Goal: Book appointment/travel/reservation

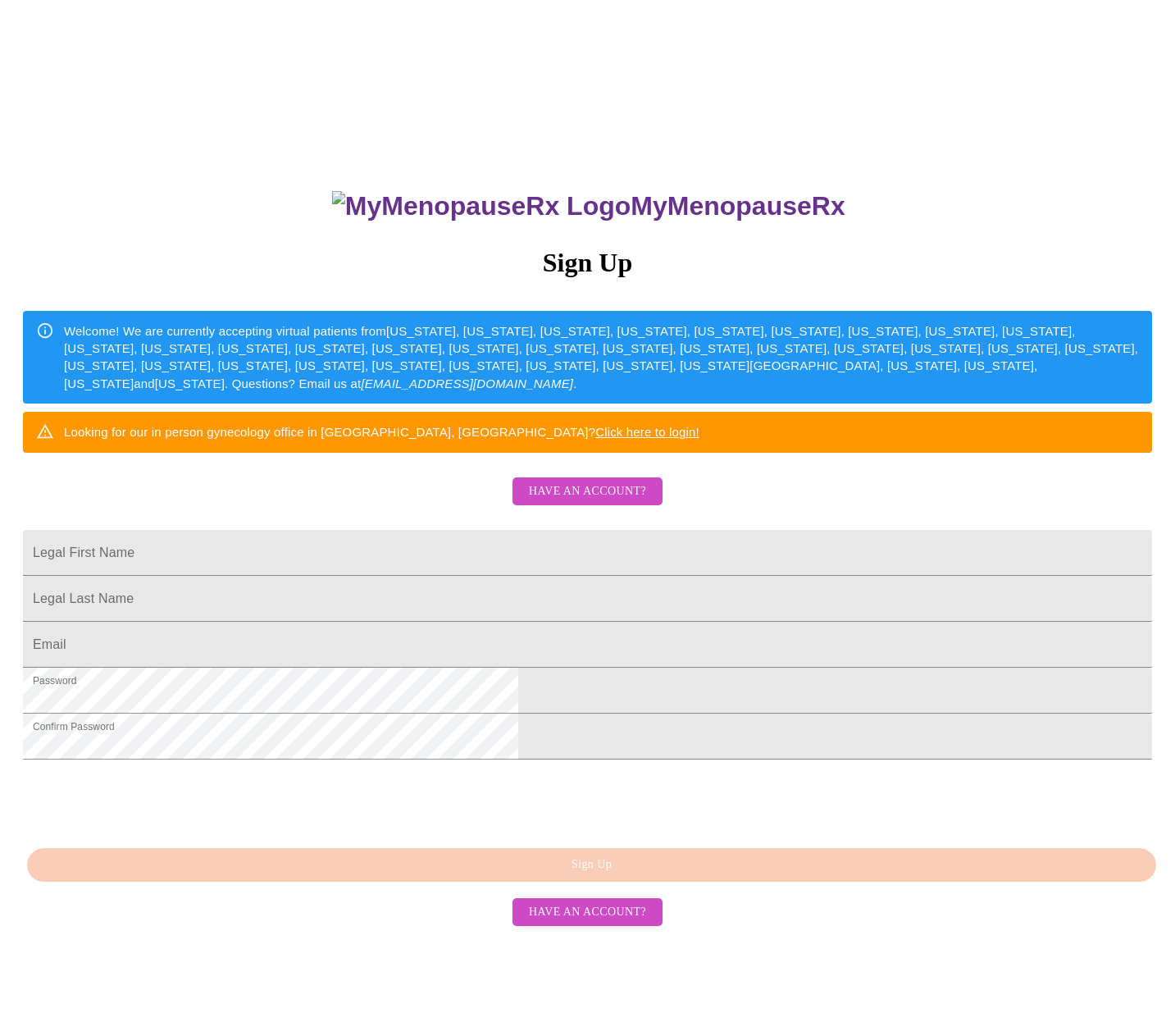
scroll to position [75, 0]
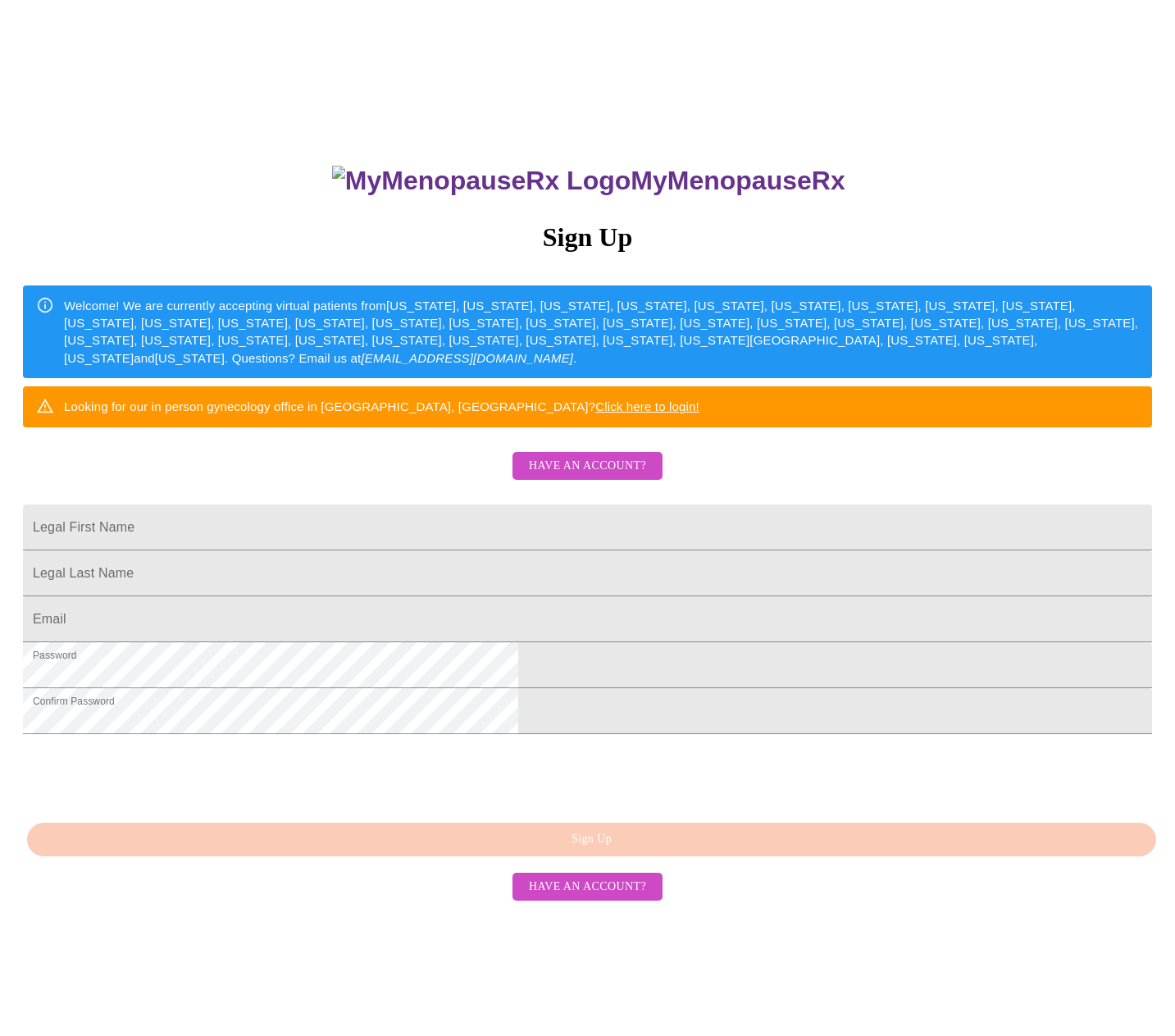
click at [567, 897] on span "Have an account?" at bounding box center [588, 887] width 118 height 20
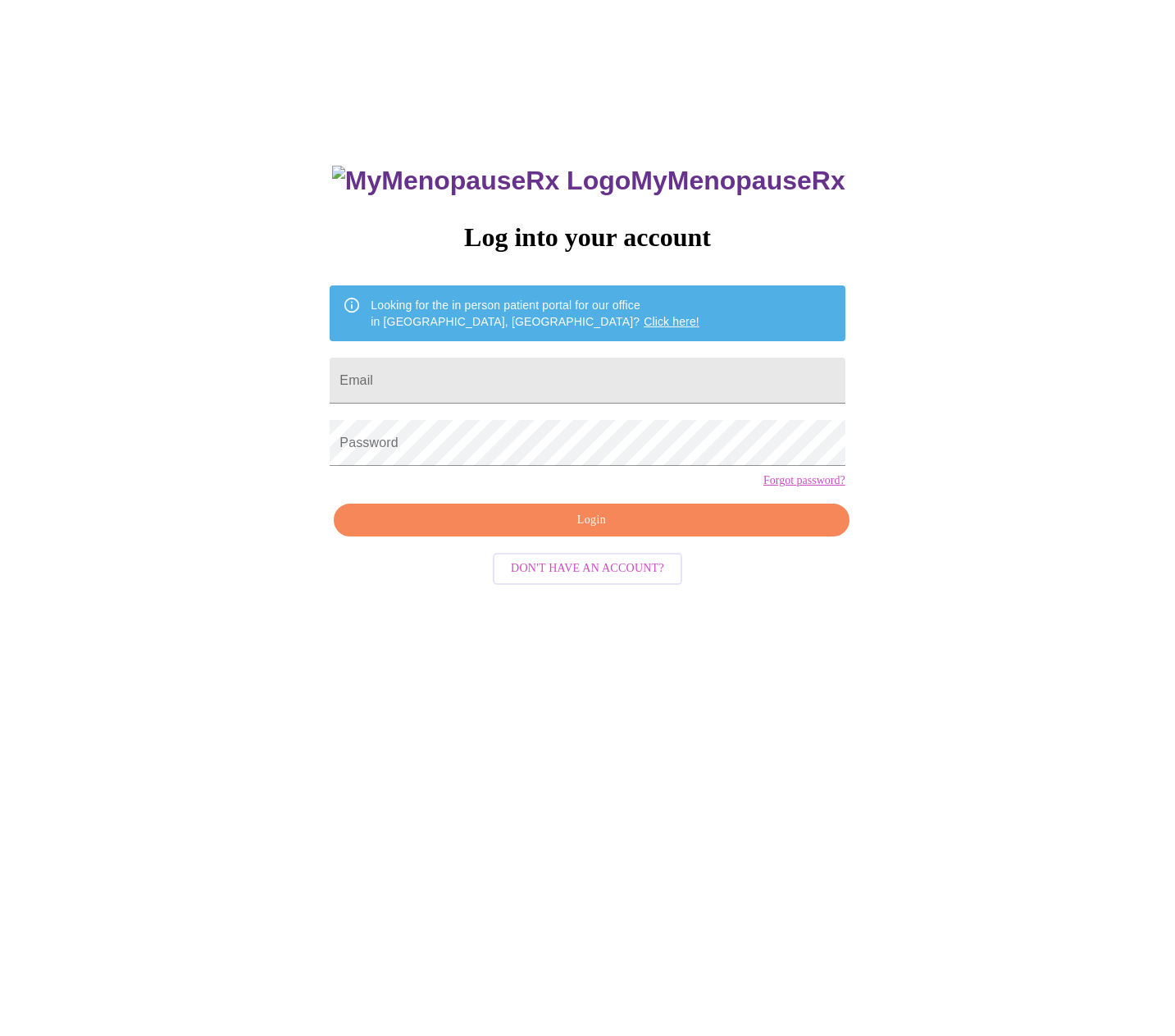
scroll to position [16, 0]
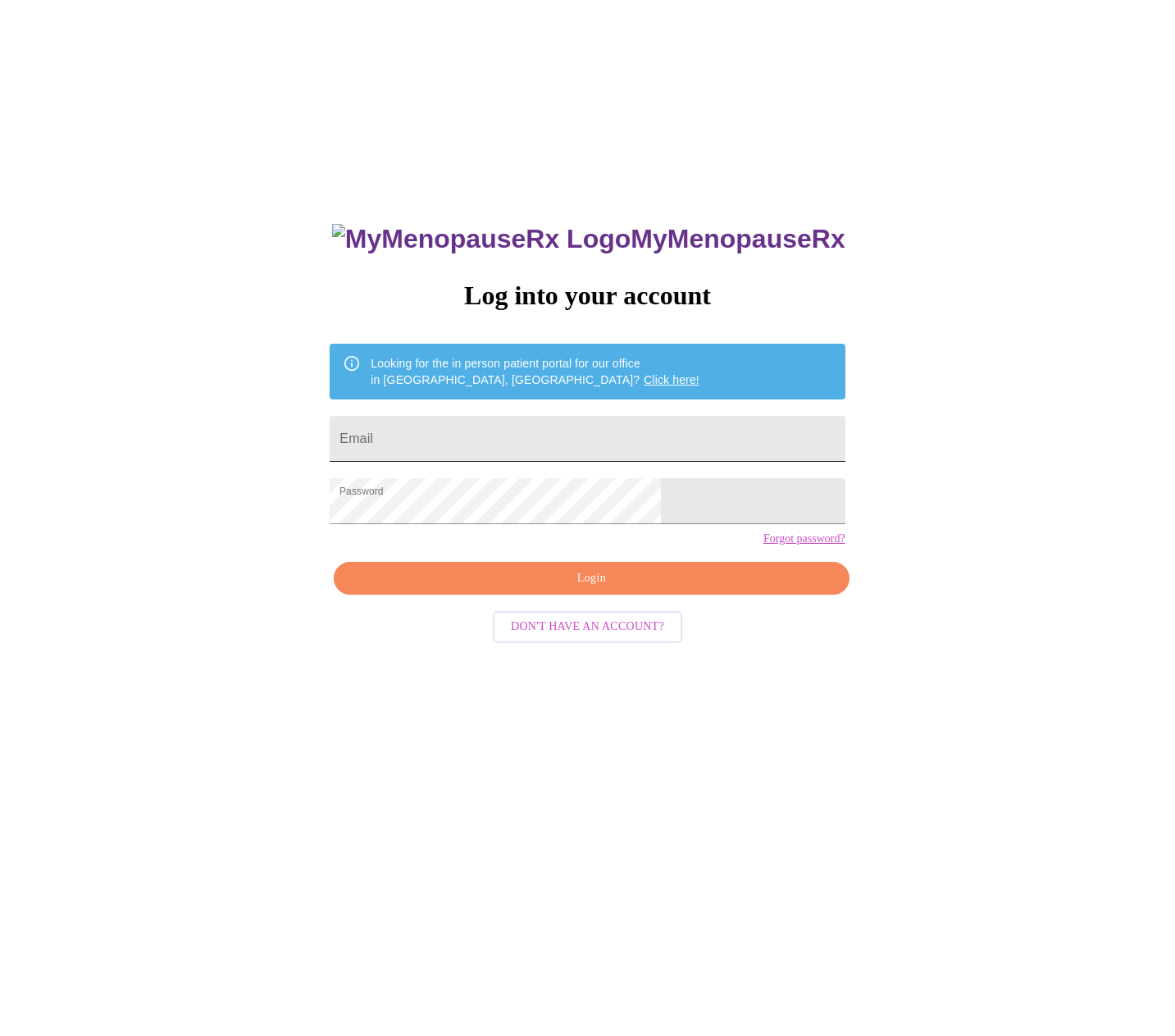
click at [453, 436] on input "Email" at bounding box center [587, 439] width 515 height 46
type input "[EMAIL_ADDRESS][DOMAIN_NAME]"
click at [592, 589] on span "Login" at bounding box center [591, 578] width 477 height 20
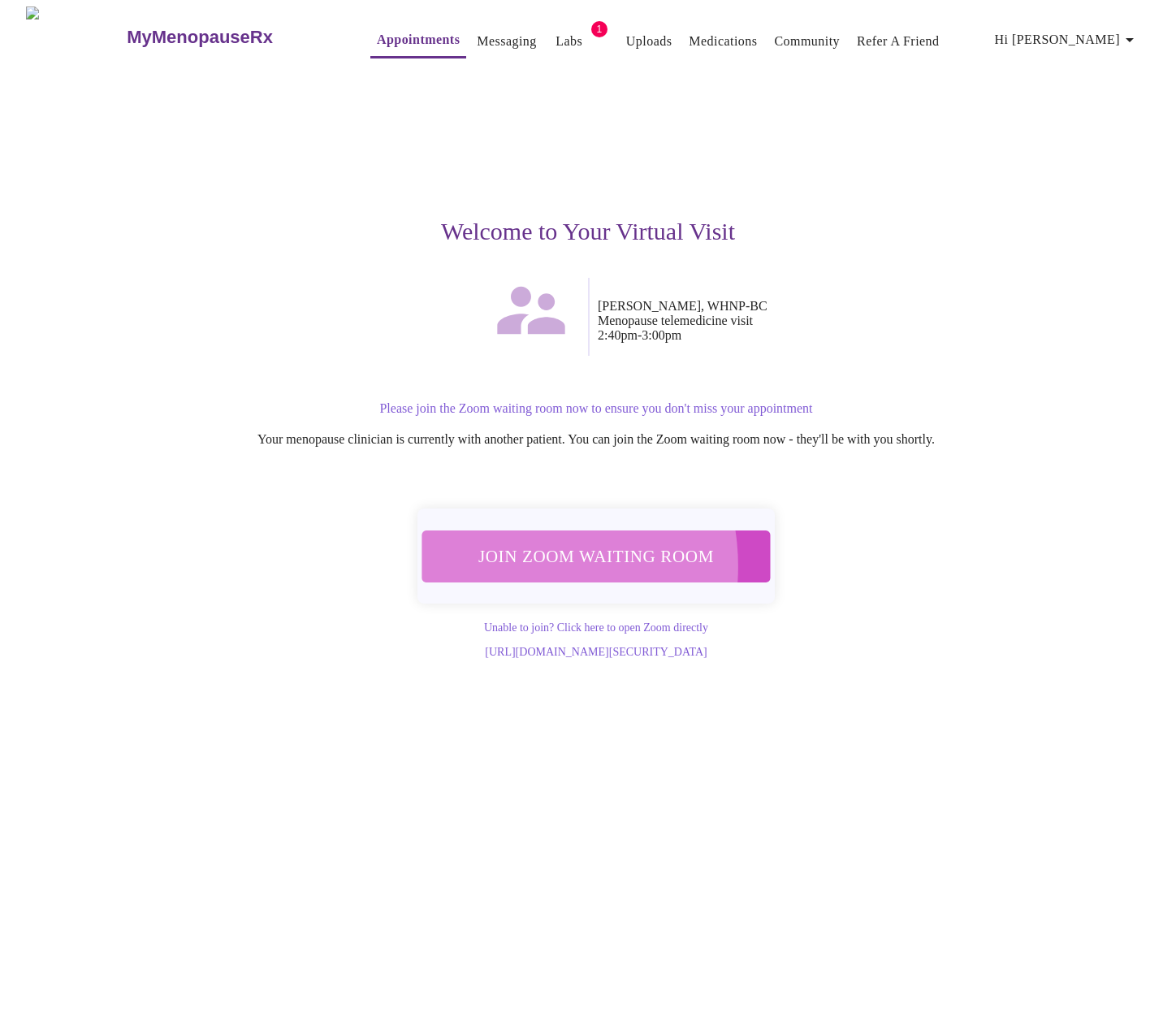
click at [510, 555] on span "Join Zoom Waiting Room" at bounding box center [596, 556] width 306 height 30
